Goal: Check status: Check status

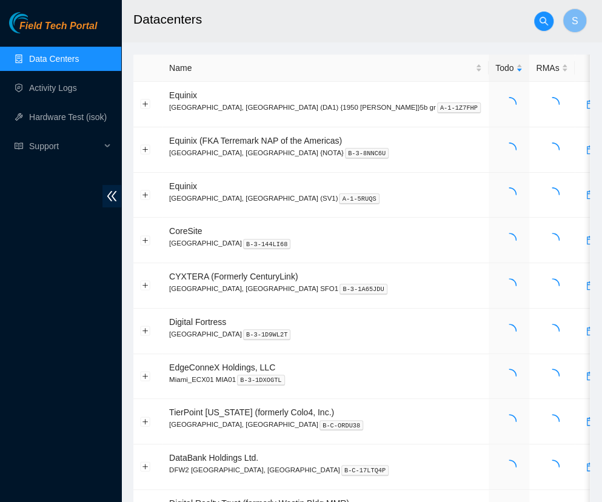
click at [277, 21] on h2 "Datacenters" at bounding box center [335, 19] width 404 height 39
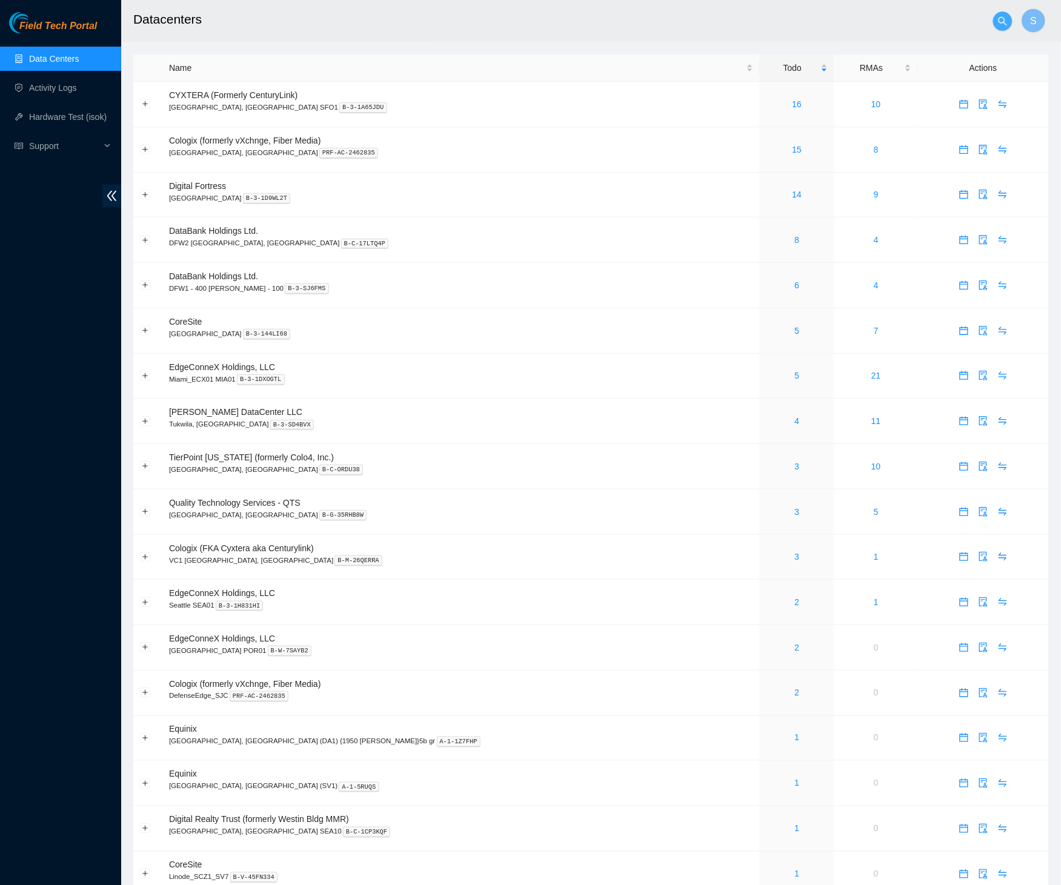
click at [607, 25] on icon "search" at bounding box center [1003, 21] width 10 height 10
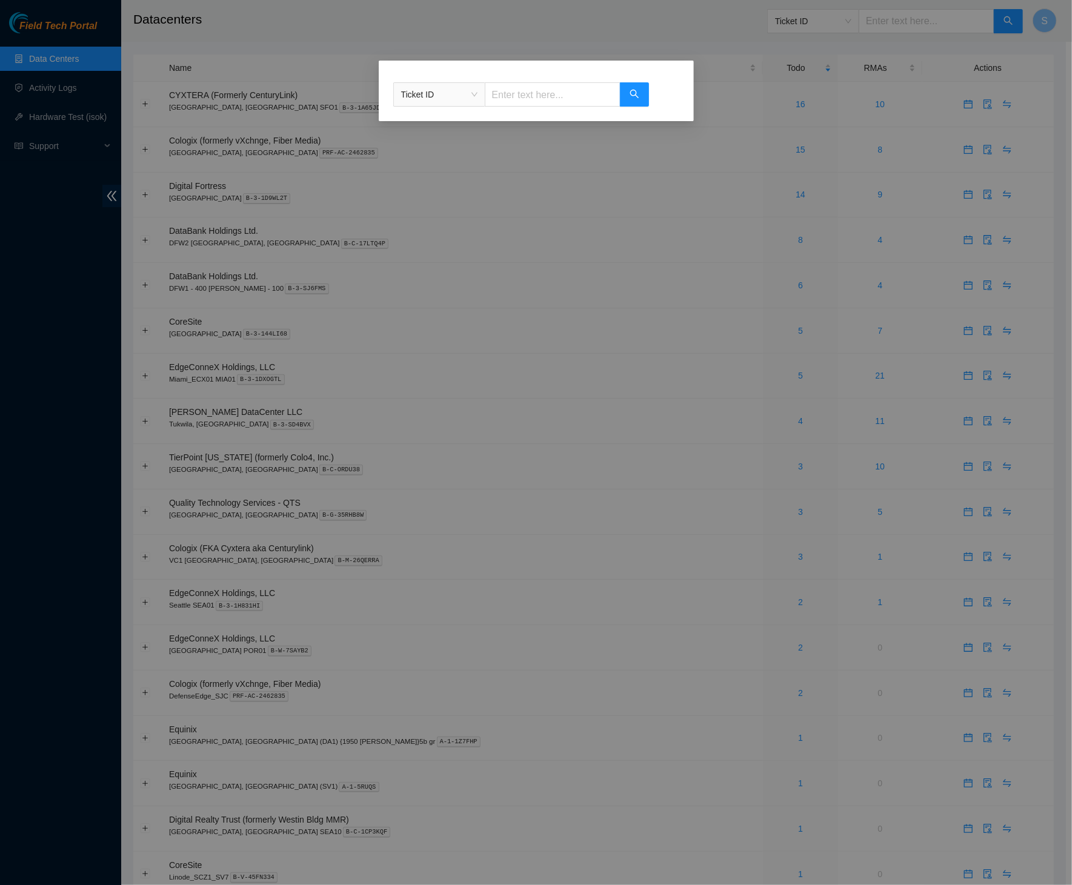
click at [463, 90] on span "Ticket ID" at bounding box center [439, 94] width 76 height 18
click at [591, 102] on input "text" at bounding box center [553, 94] width 136 height 24
paste input "B-W-16D6ZFA"
type input "B-W-16D6ZFA"
click at [607, 94] on button "button" at bounding box center [634, 94] width 29 height 24
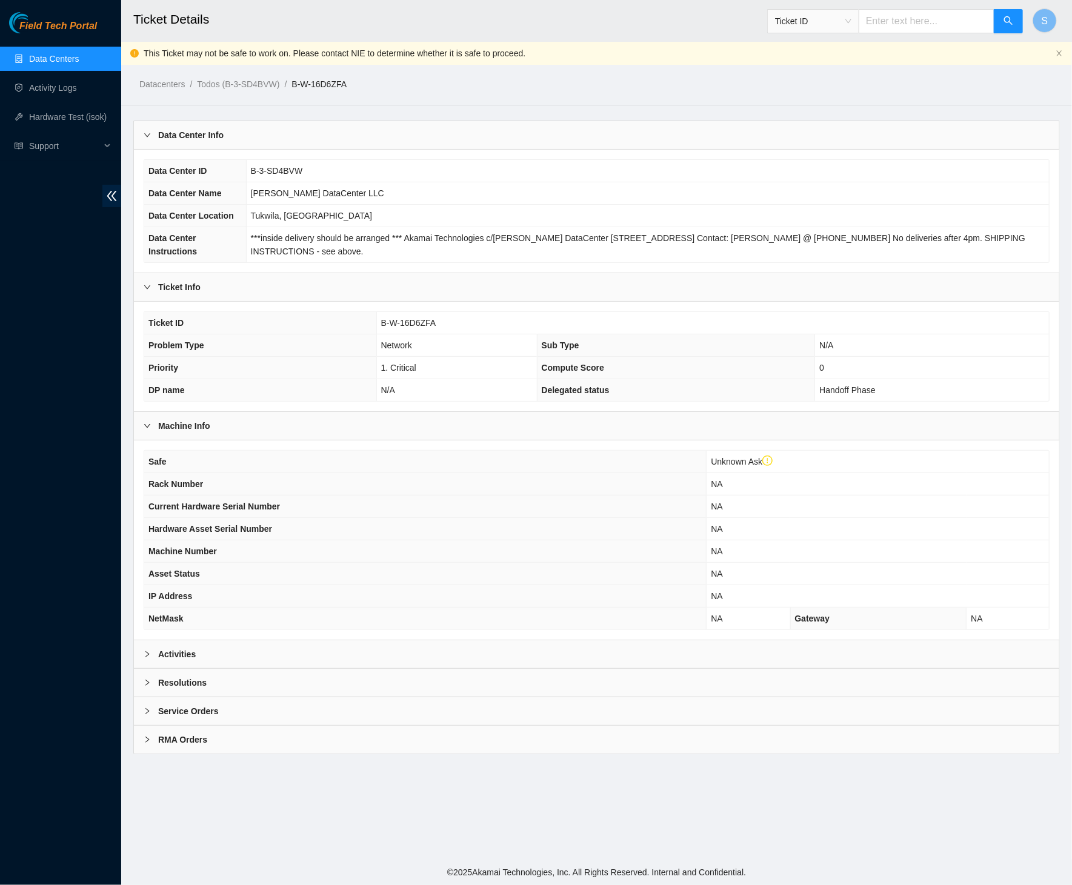
click at [369, 501] on div "Activities" at bounding box center [596, 654] width 925 height 28
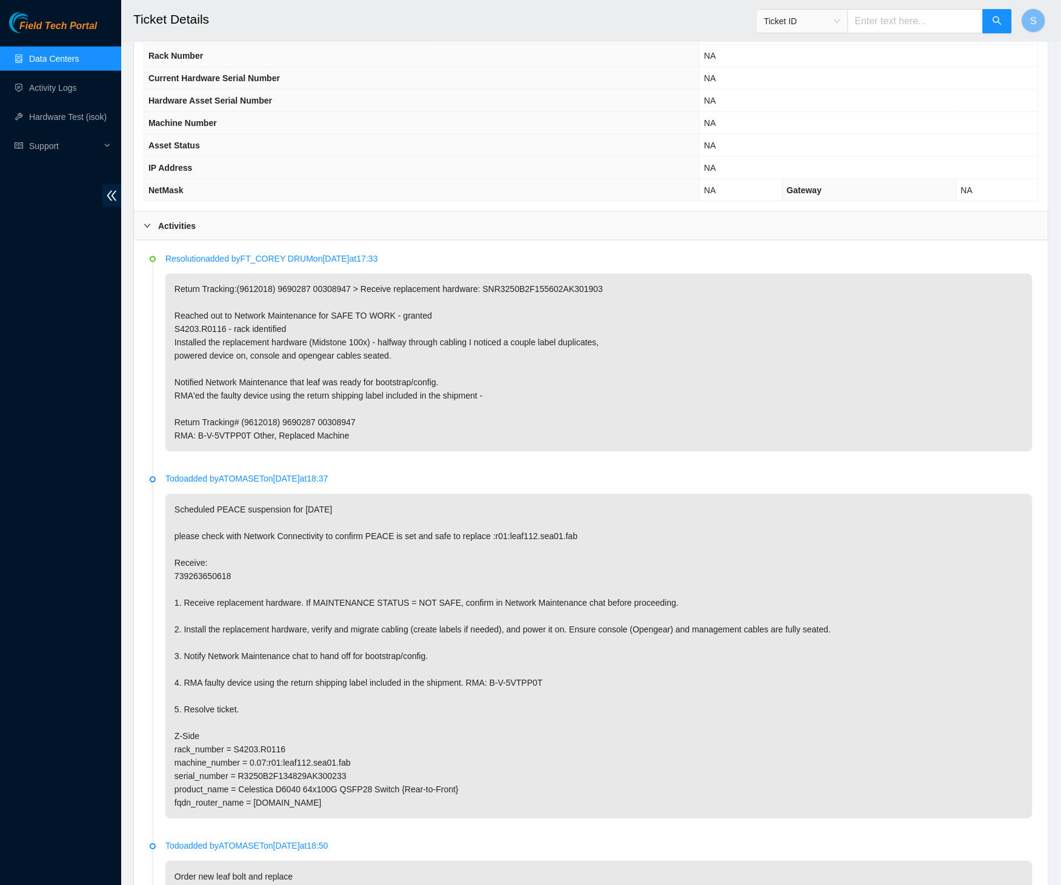
scroll to position [522, 0]
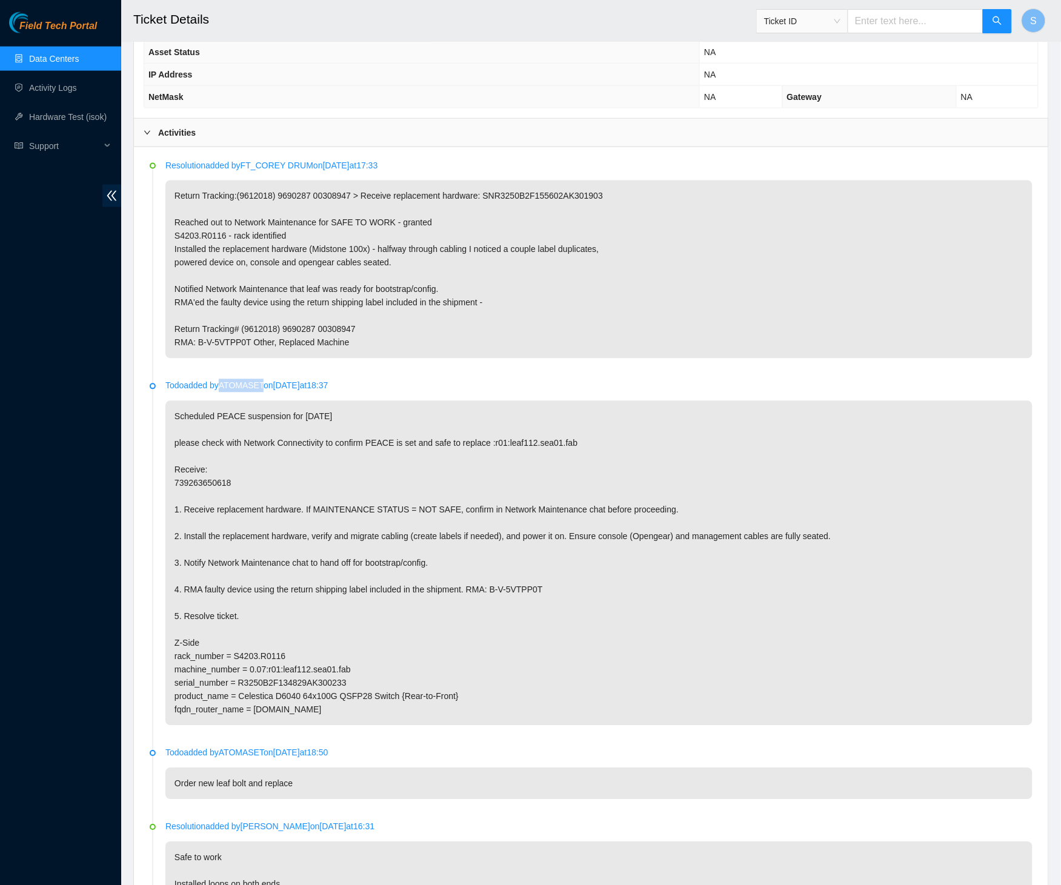
drag, startPoint x: 275, startPoint y: 381, endPoint x: 223, endPoint y: 379, distance: 52.2
click at [223, 379] on p "Todo added by ATOMASET on 2025-09-24 at 18:37" at bounding box center [598, 385] width 867 height 13
click at [300, 405] on p "Scheduled PEACE suspension for [DATE] please check with Network Connectivity to…" at bounding box center [598, 563] width 867 height 325
drag, startPoint x: 273, startPoint y: 380, endPoint x: 230, endPoint y: 382, distance: 43.0
click at [230, 382] on p "Todo added by ATOMASET on 2025-09-24 at 18:37" at bounding box center [598, 385] width 867 height 13
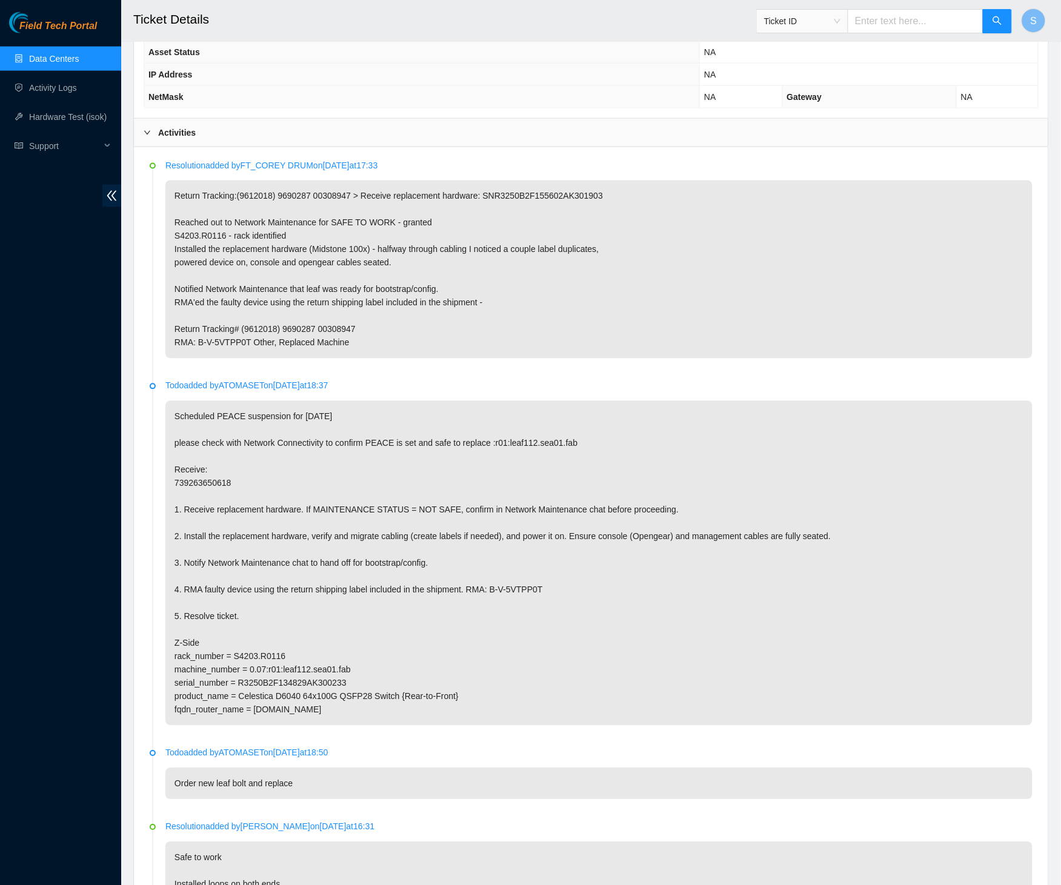
copy p "ATOMASET"
click at [437, 370] on li "Resolution added by FT_COREY DRUM on 2025-10-13 at 17:33 Return Tracking:(96120…" at bounding box center [591, 273] width 883 height 220
click at [79, 22] on span "Field Tech Portal" at bounding box center [58, 27] width 78 height 12
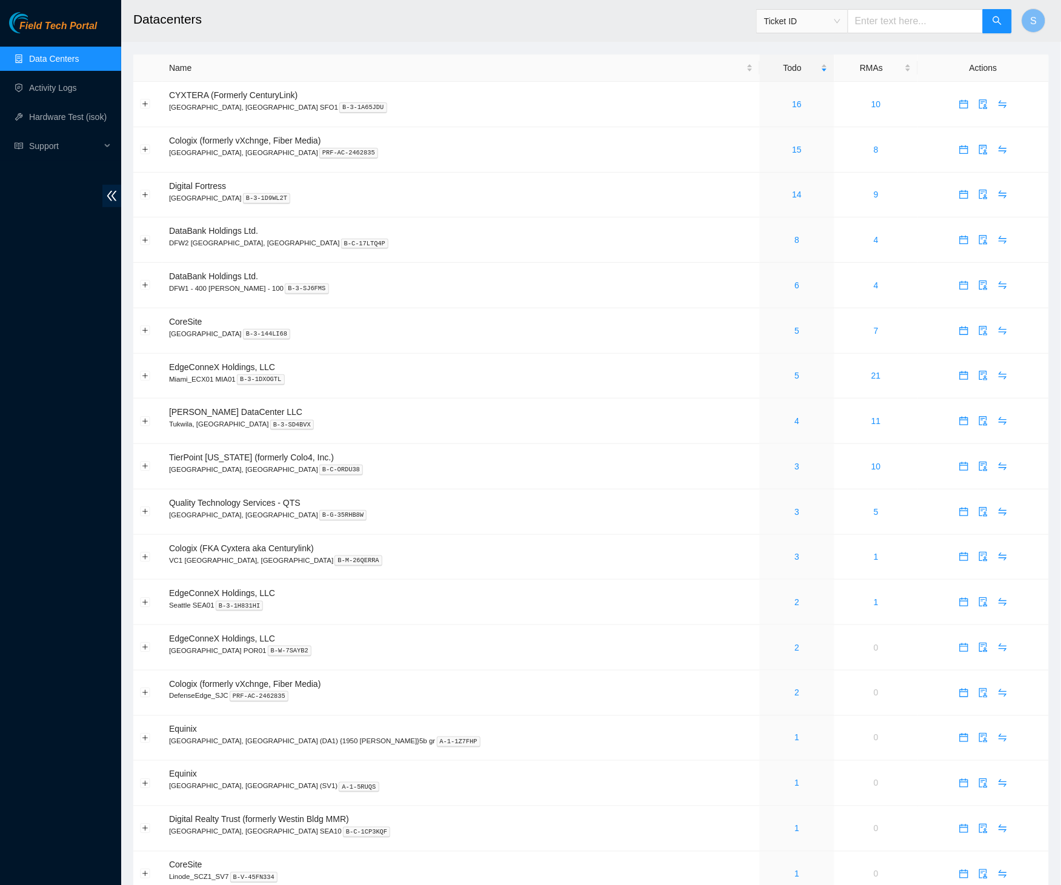
click at [49, 23] on span "Field Tech Portal" at bounding box center [58, 27] width 78 height 12
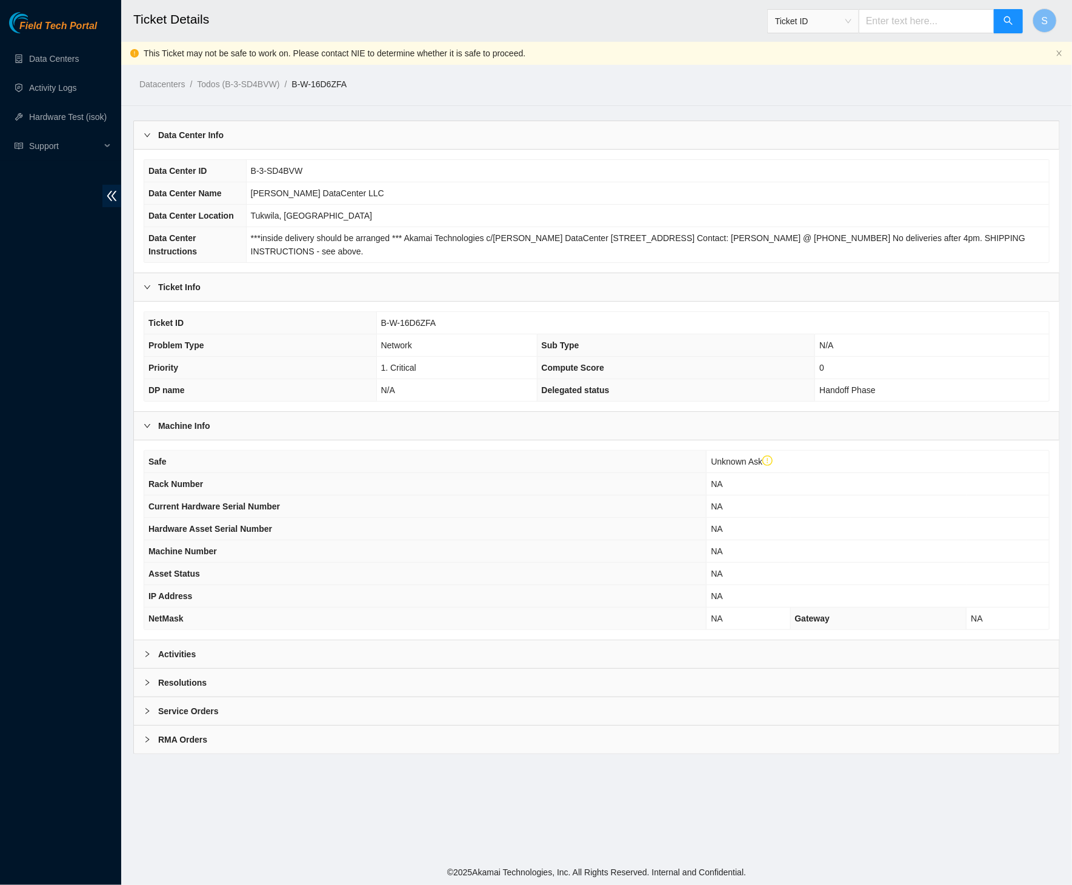
click at [596, 657] on div "Activities" at bounding box center [596, 654] width 925 height 28
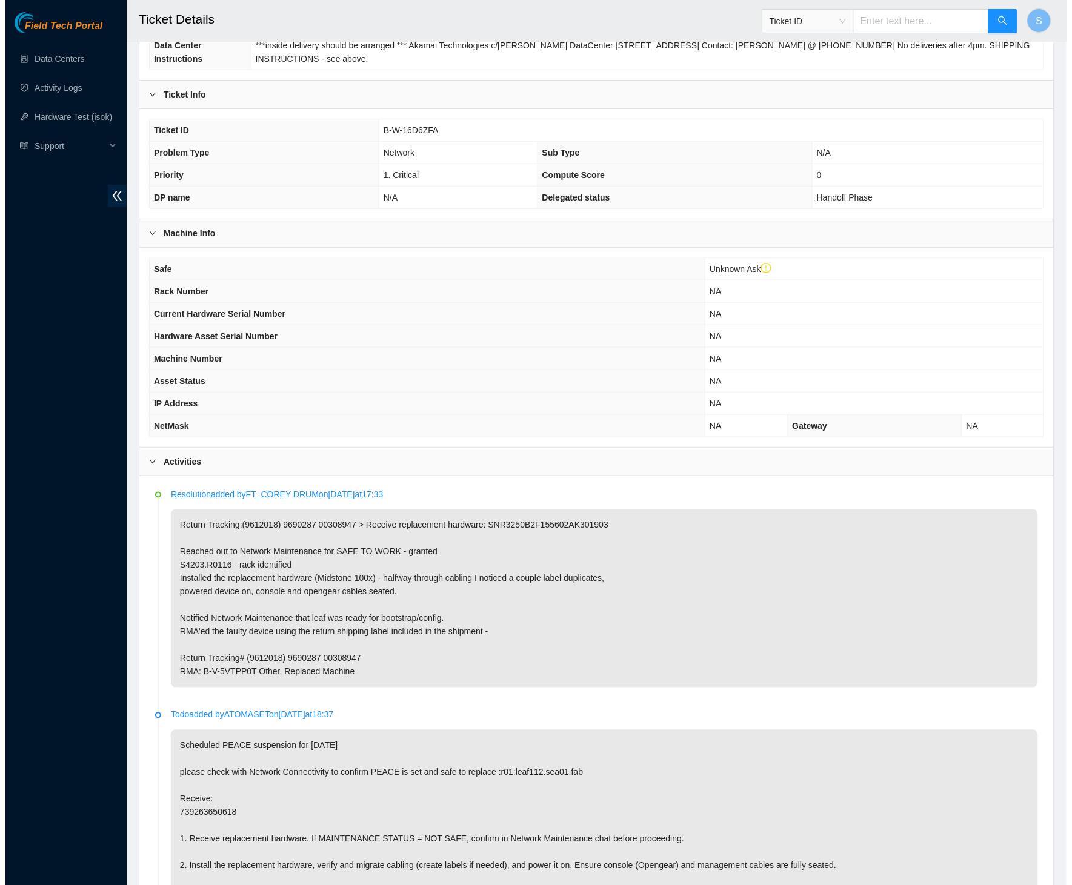
scroll to position [303, 0]
